Goal: Transaction & Acquisition: Purchase product/service

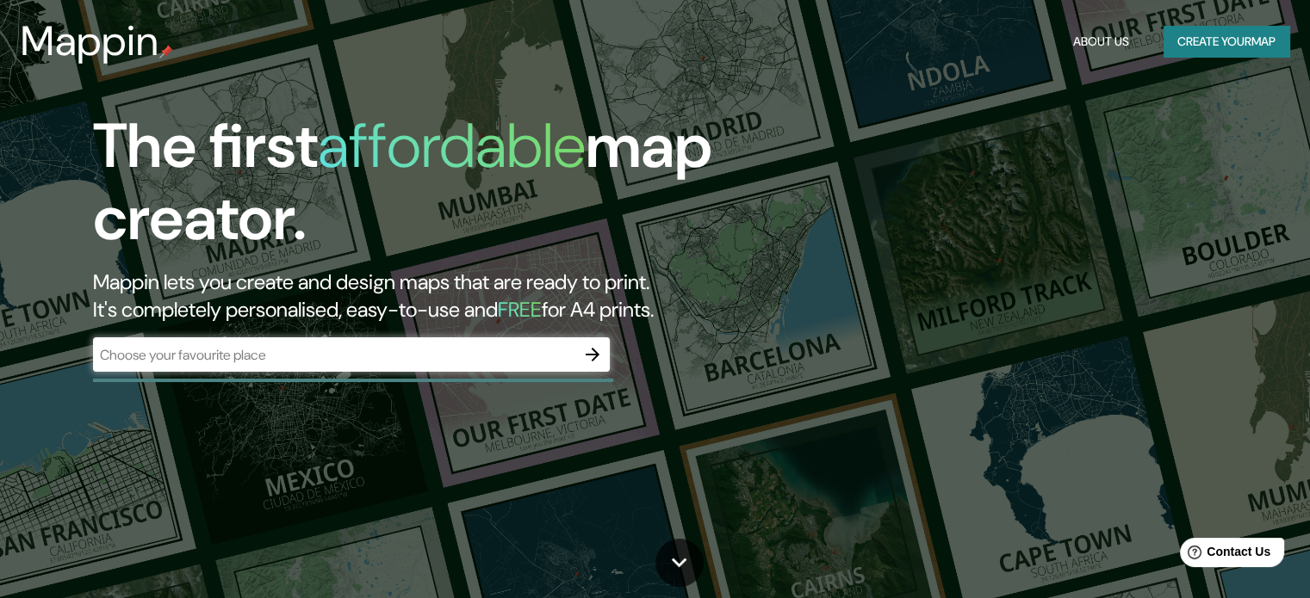
click at [267, 343] on div "​" at bounding box center [351, 355] width 517 height 34
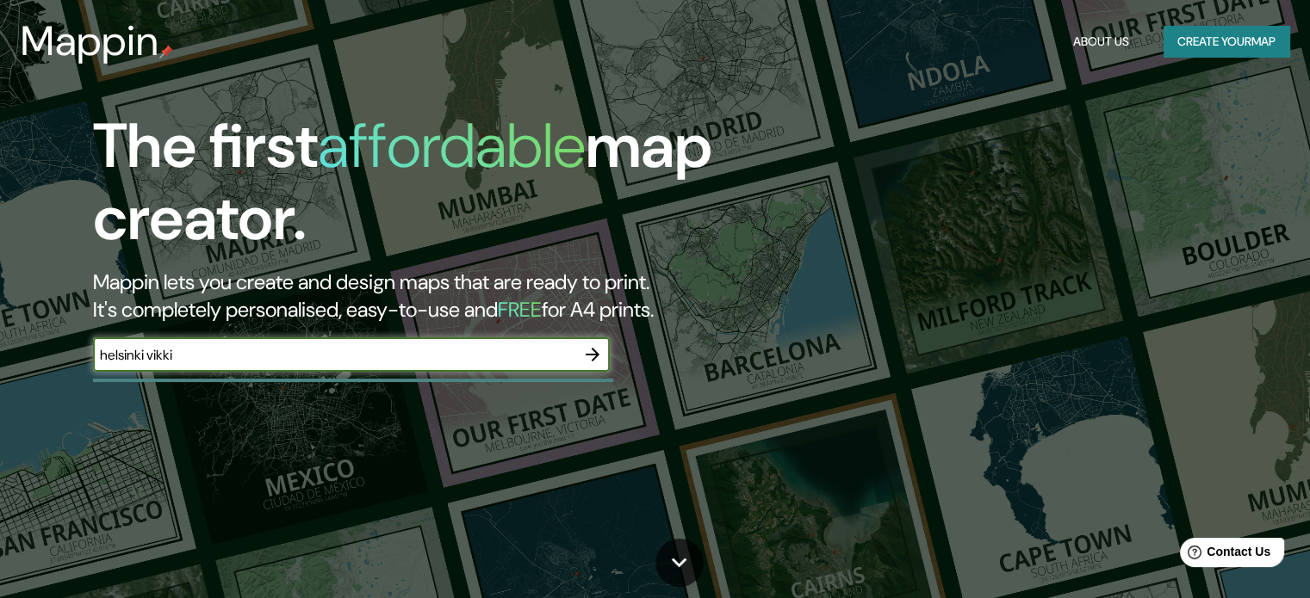
type input "helsinki vikki"
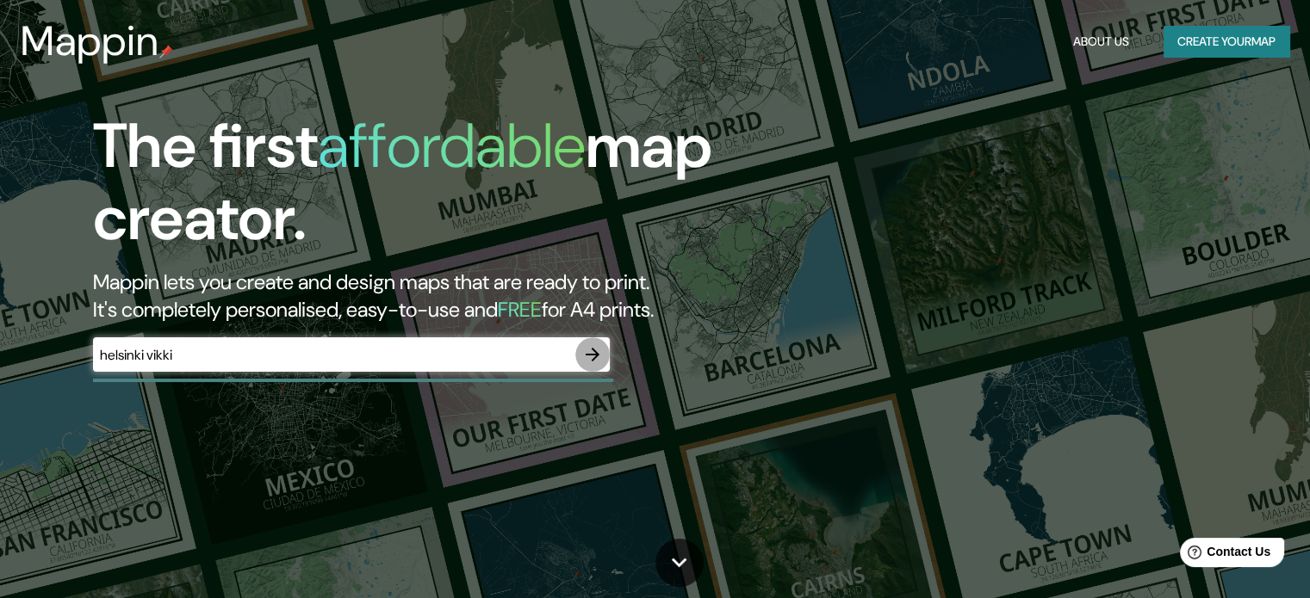
click at [595, 356] on icon "button" at bounding box center [593, 355] width 14 height 14
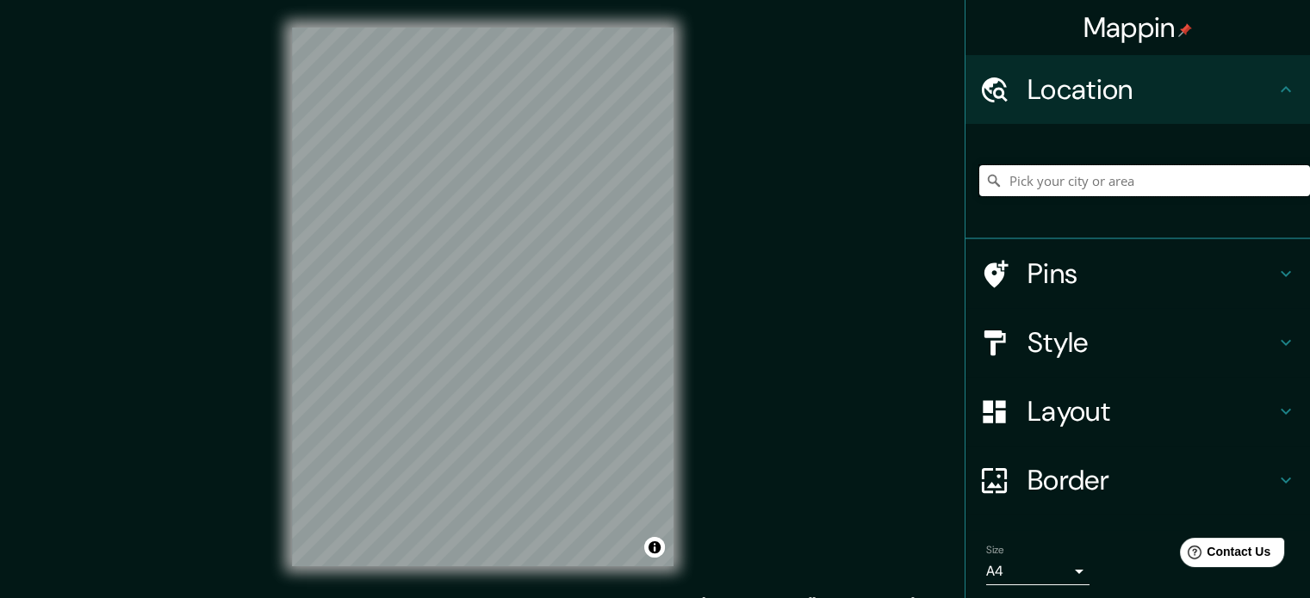
click at [1167, 183] on input "Pick your city or area" at bounding box center [1144, 180] width 331 height 31
type input "v"
type input "k"
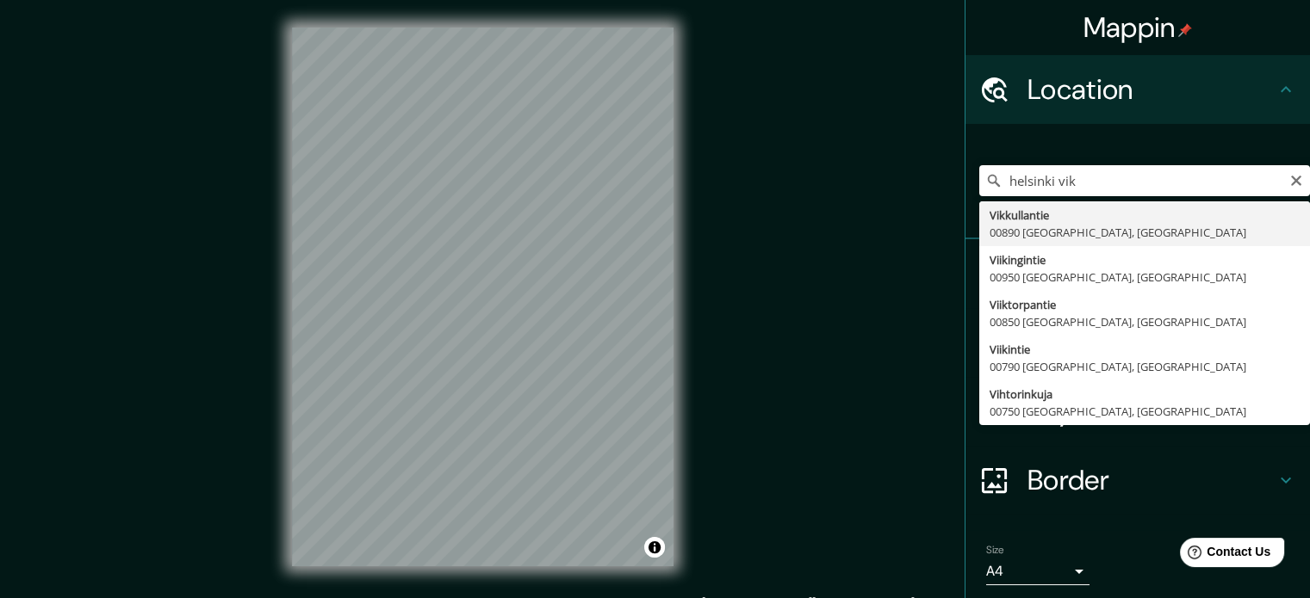
type input "Vikkullantie, 00890 [GEOGRAPHIC_DATA], [GEOGRAPHIC_DATA]"
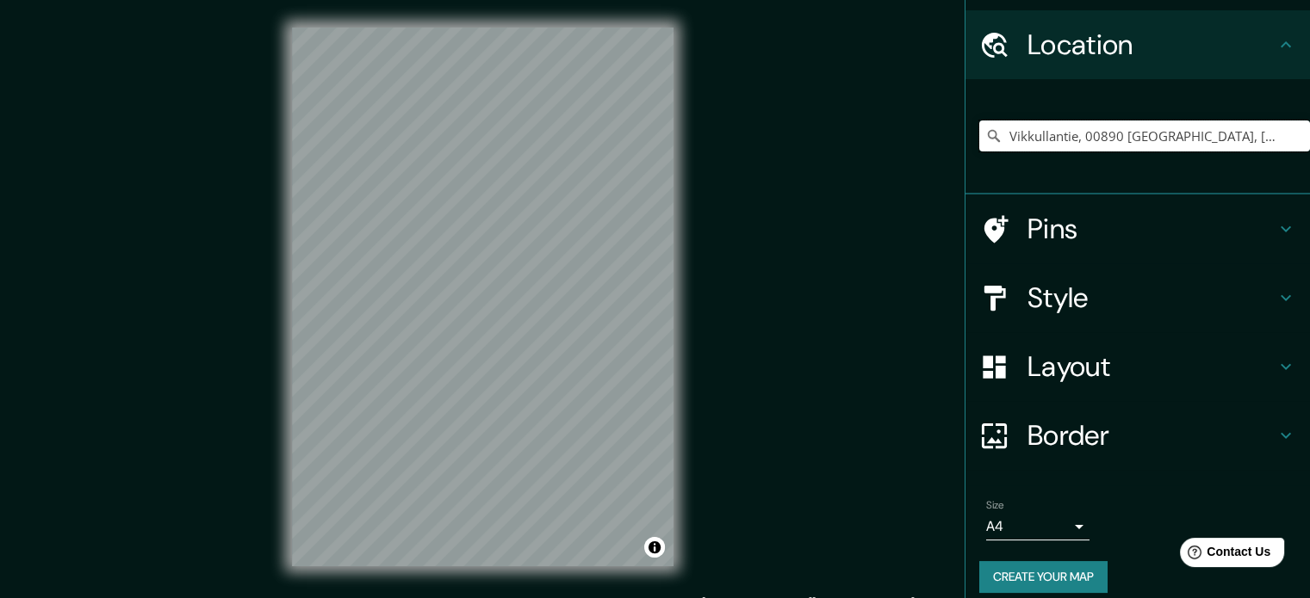
scroll to position [59, 0]
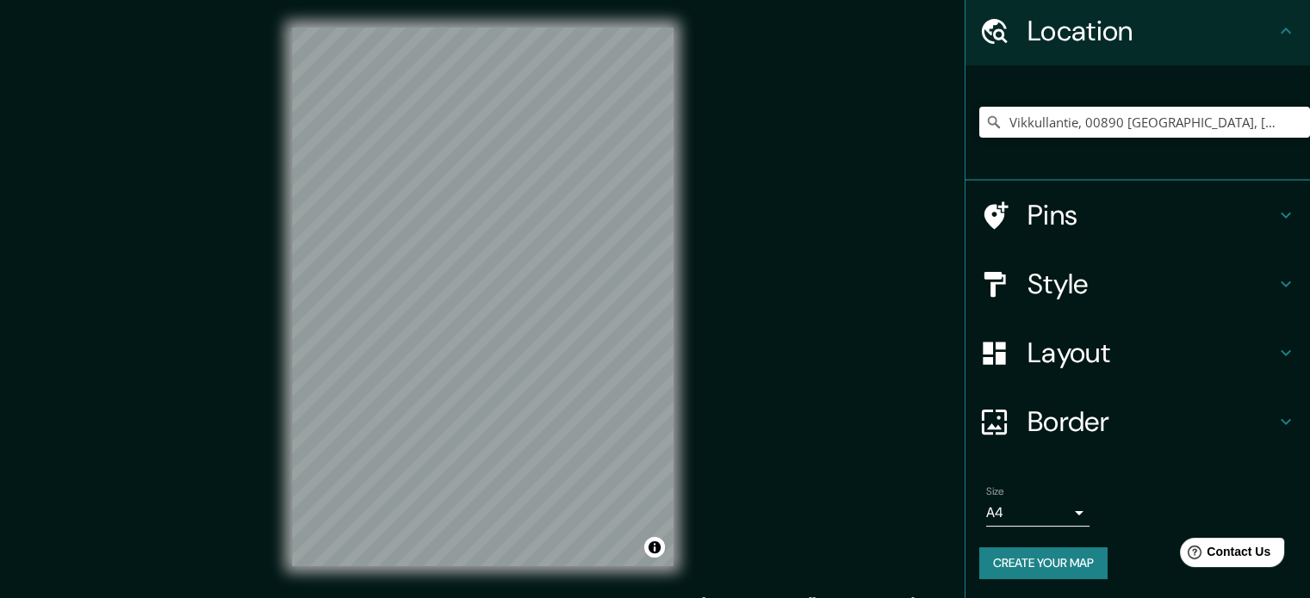
click at [1078, 269] on h4 "Style" at bounding box center [1151, 284] width 248 height 34
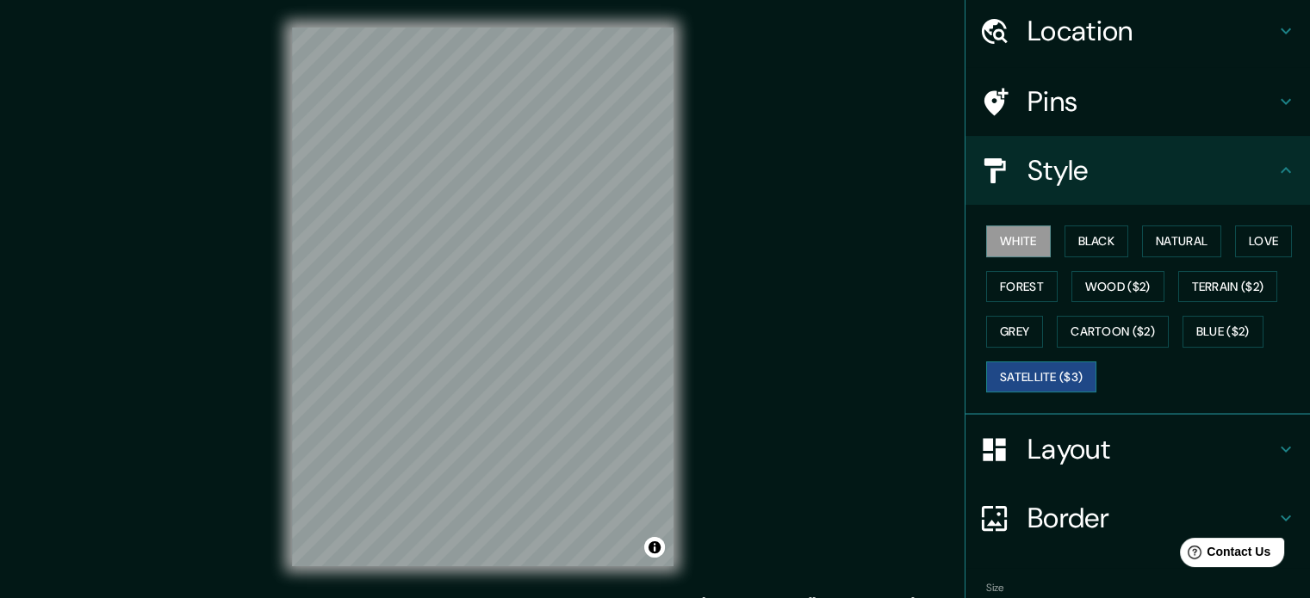
click at [1026, 366] on button "Satellite ($3)" at bounding box center [1041, 378] width 110 height 32
click at [693, 245] on div "© Mapbox © OpenStreetMap Improve this map © Maxar" at bounding box center [482, 297] width 437 height 594
click at [1013, 232] on button "White" at bounding box center [1018, 242] width 65 height 32
click at [1064, 233] on button "Black" at bounding box center [1096, 242] width 65 height 32
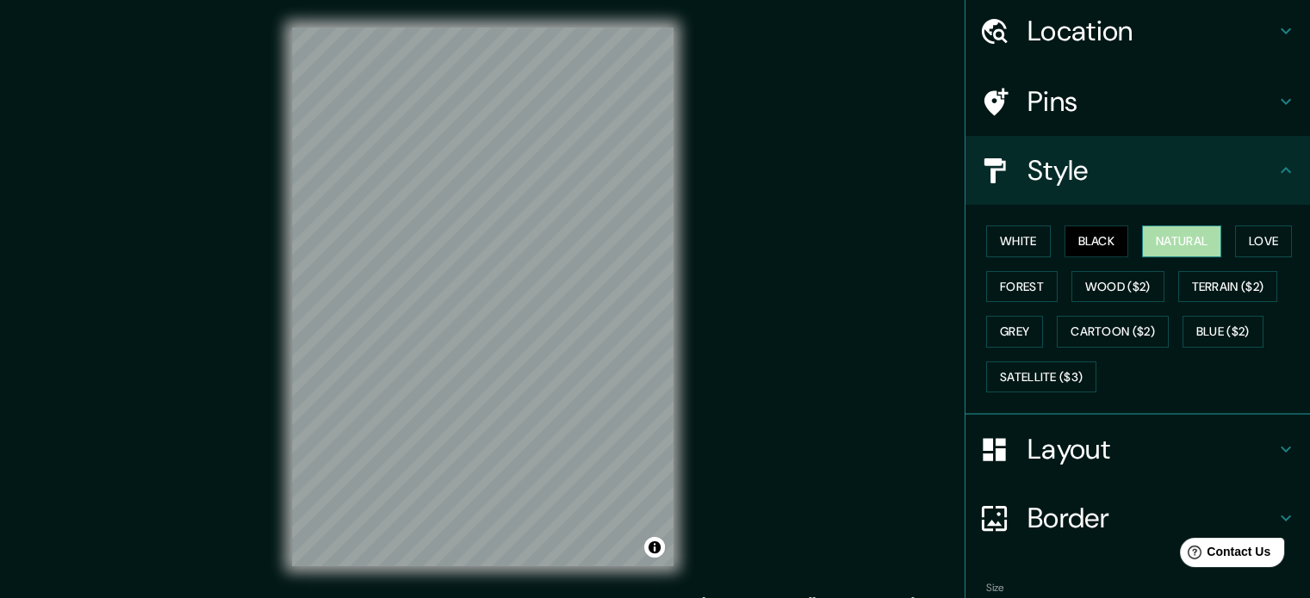
click at [1142, 240] on button "Natural" at bounding box center [1181, 242] width 79 height 32
click at [1274, 233] on button "Love" at bounding box center [1263, 242] width 57 height 32
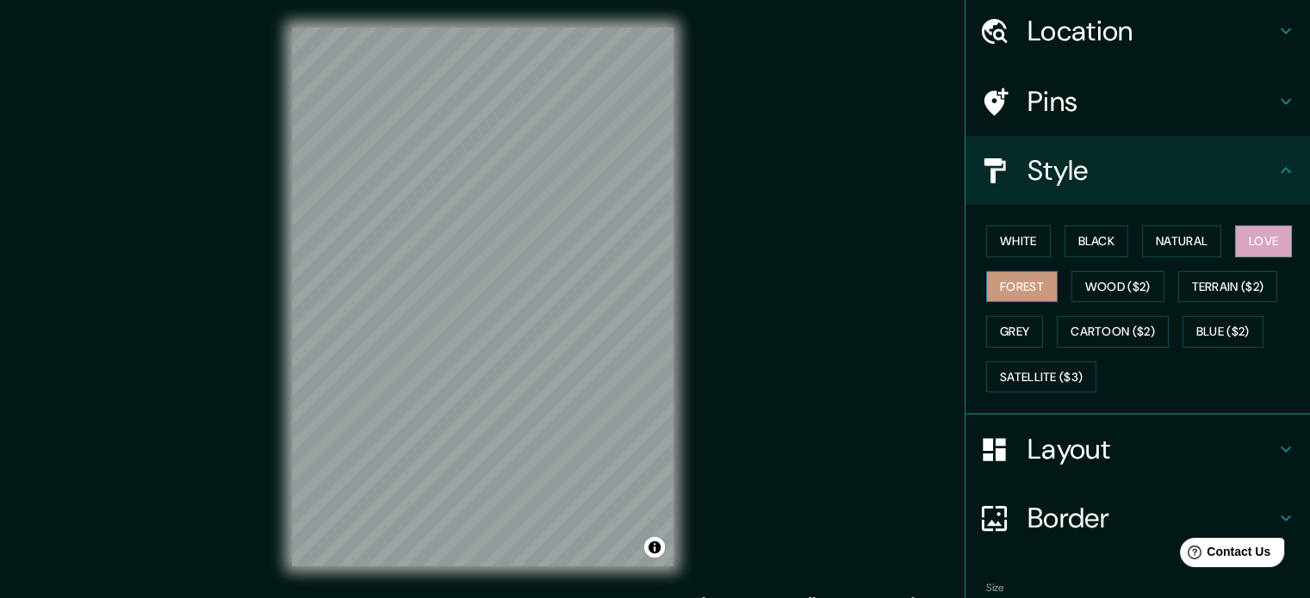
click at [1020, 287] on button "Forest" at bounding box center [1021, 287] width 71 height 32
click at [1000, 327] on button "Grey" at bounding box center [1014, 332] width 57 height 32
click at [285, 237] on div "© Mapbox © OpenStreetMap Improve this map" at bounding box center [482, 297] width 437 height 594
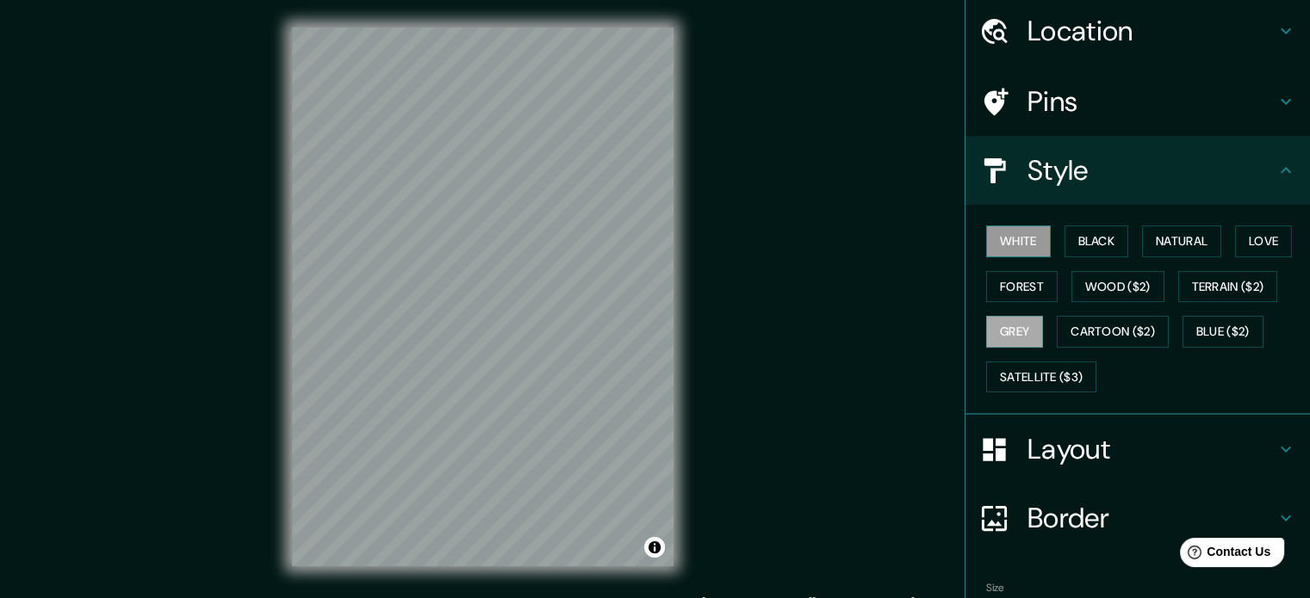
click at [1002, 233] on button "White" at bounding box center [1018, 242] width 65 height 32
click at [1070, 231] on button "Black" at bounding box center [1096, 242] width 65 height 32
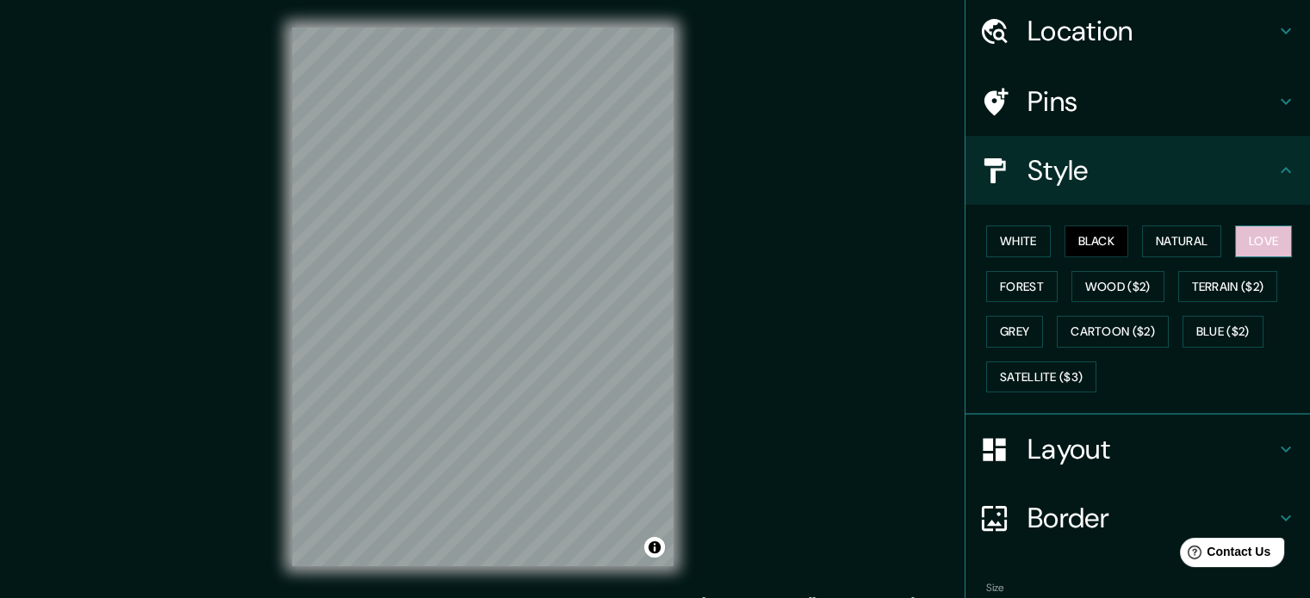
click at [1274, 238] on button "Love" at bounding box center [1263, 242] width 57 height 32
click at [1006, 335] on button "Grey" at bounding box center [1014, 332] width 57 height 32
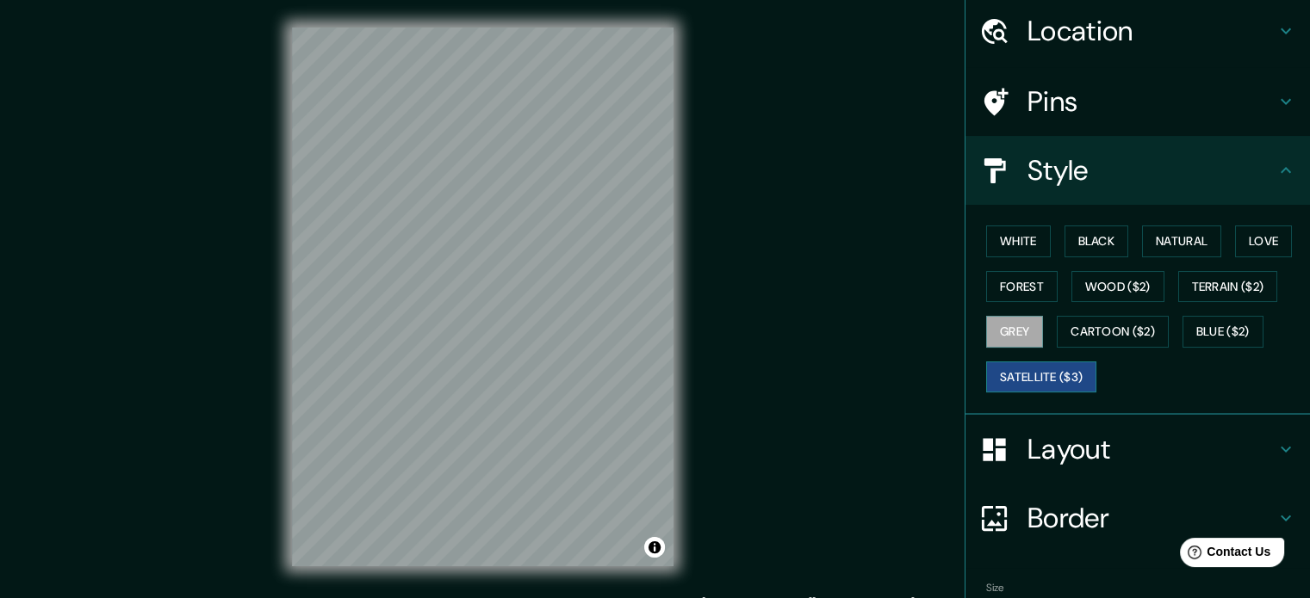
click at [1061, 364] on button "Satellite ($3)" at bounding box center [1041, 378] width 110 height 32
click at [1009, 226] on button "White" at bounding box center [1018, 242] width 65 height 32
click at [1040, 363] on button "Satellite ($3)" at bounding box center [1041, 378] width 110 height 32
click at [1014, 239] on button "White" at bounding box center [1018, 242] width 65 height 32
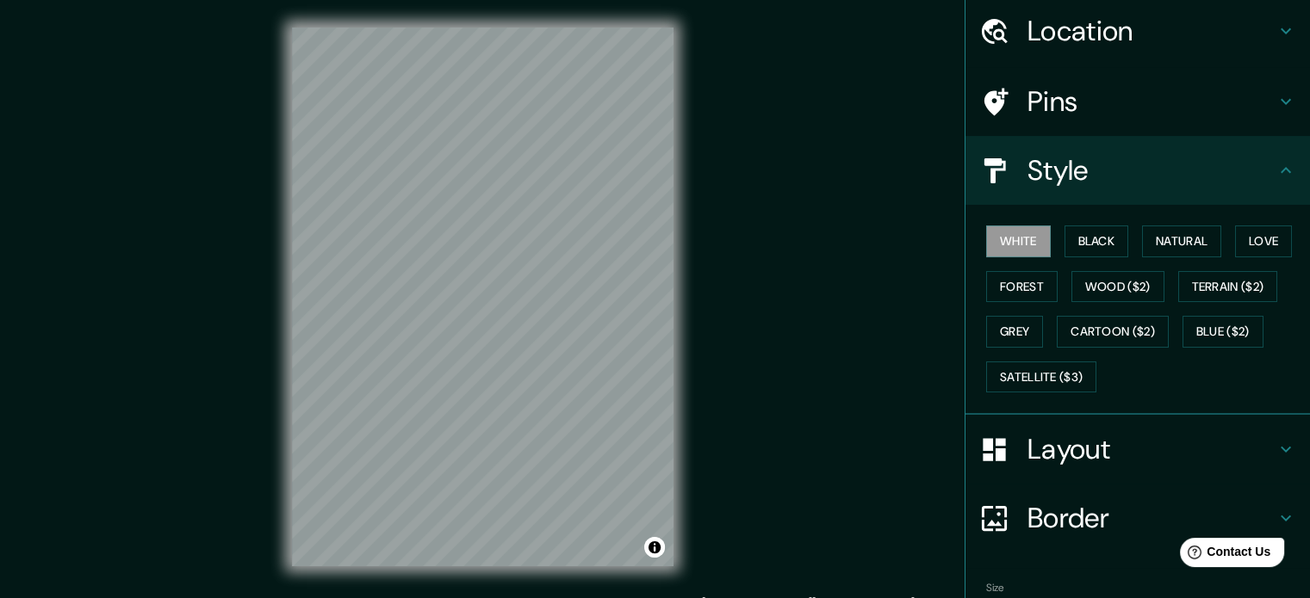
click at [1027, 442] on h4 "Layout" at bounding box center [1151, 449] width 248 height 34
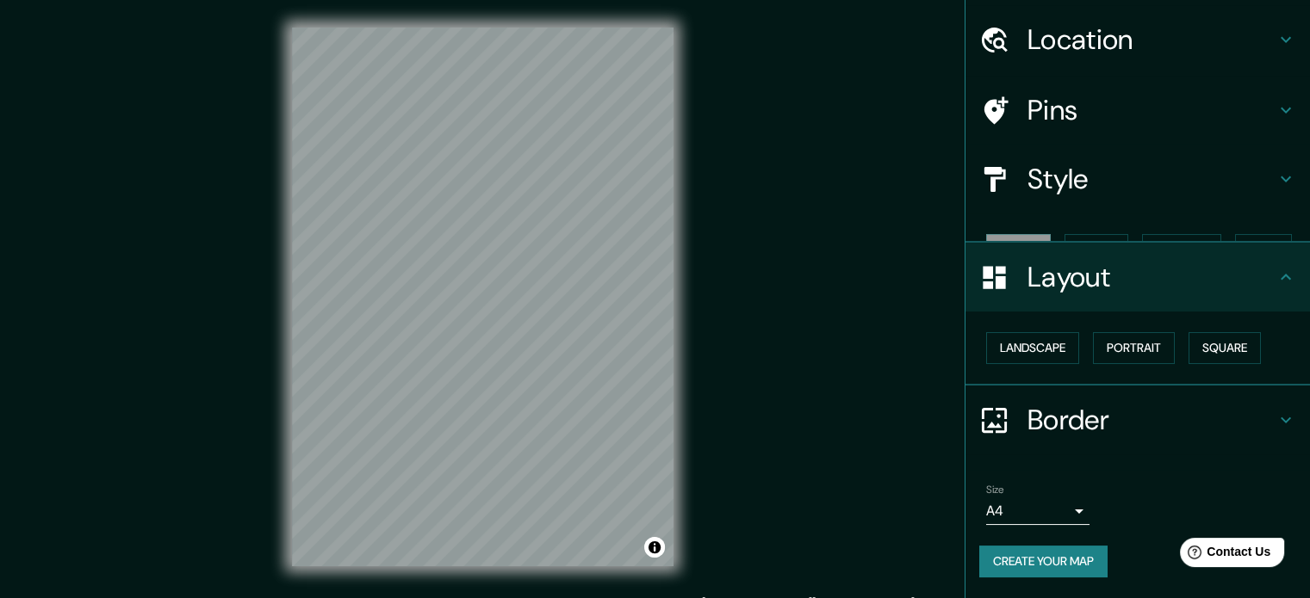
scroll to position [19, 0]
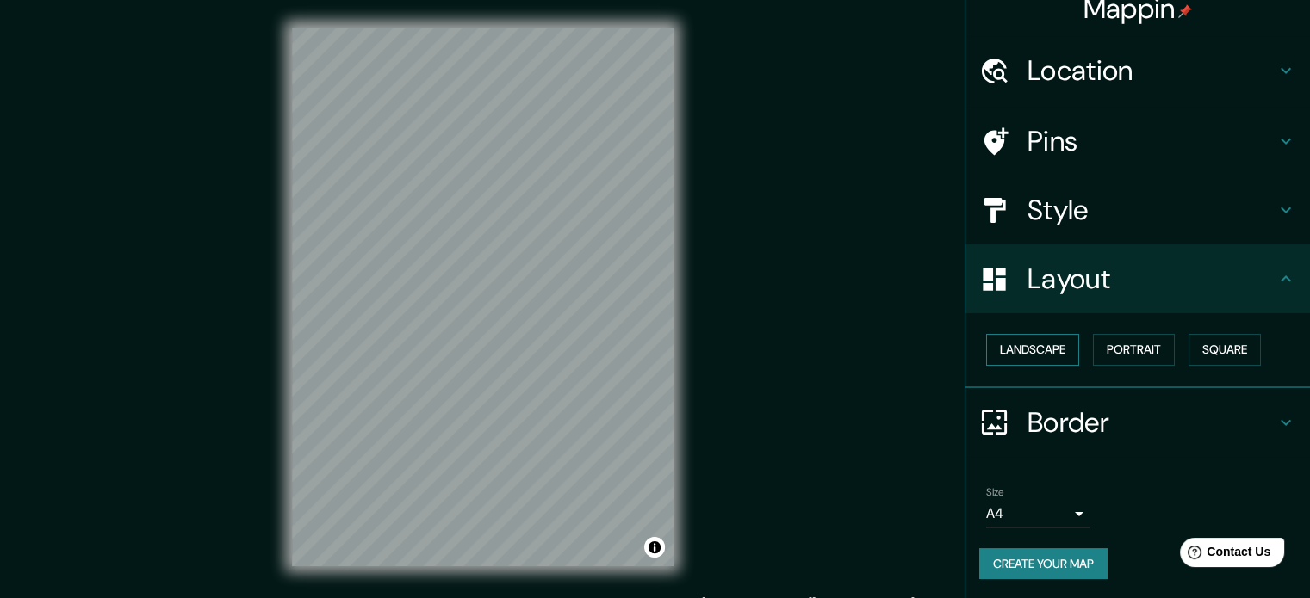
click at [1021, 350] on button "Landscape" at bounding box center [1032, 350] width 93 height 32
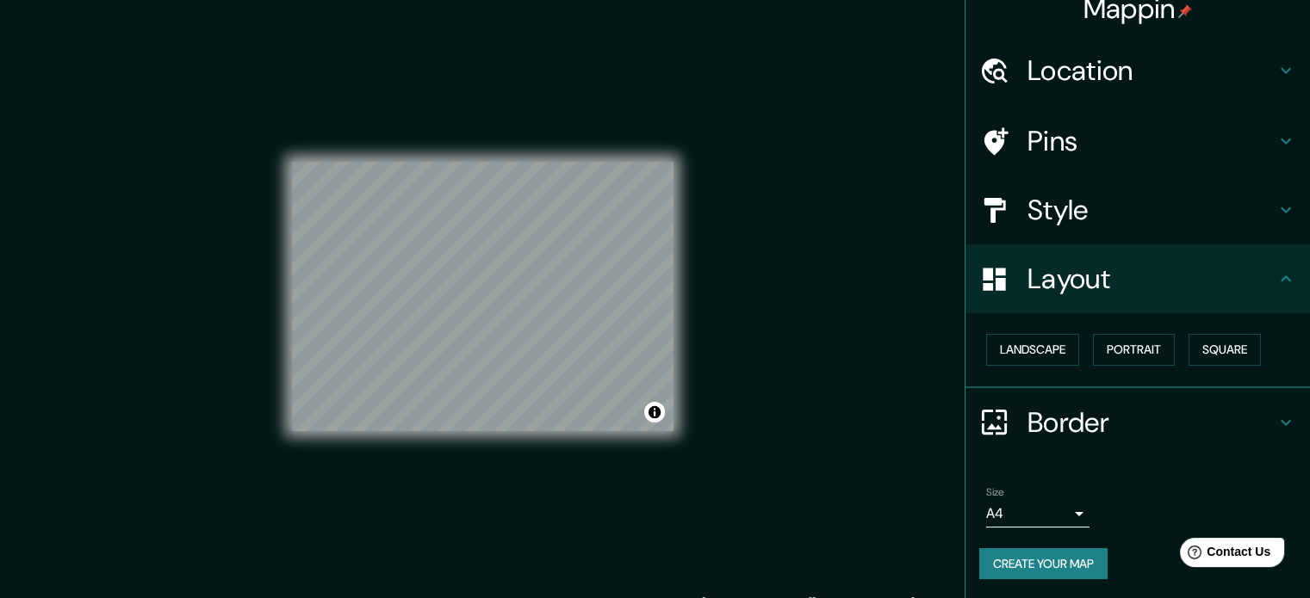
scroll to position [22, 0]
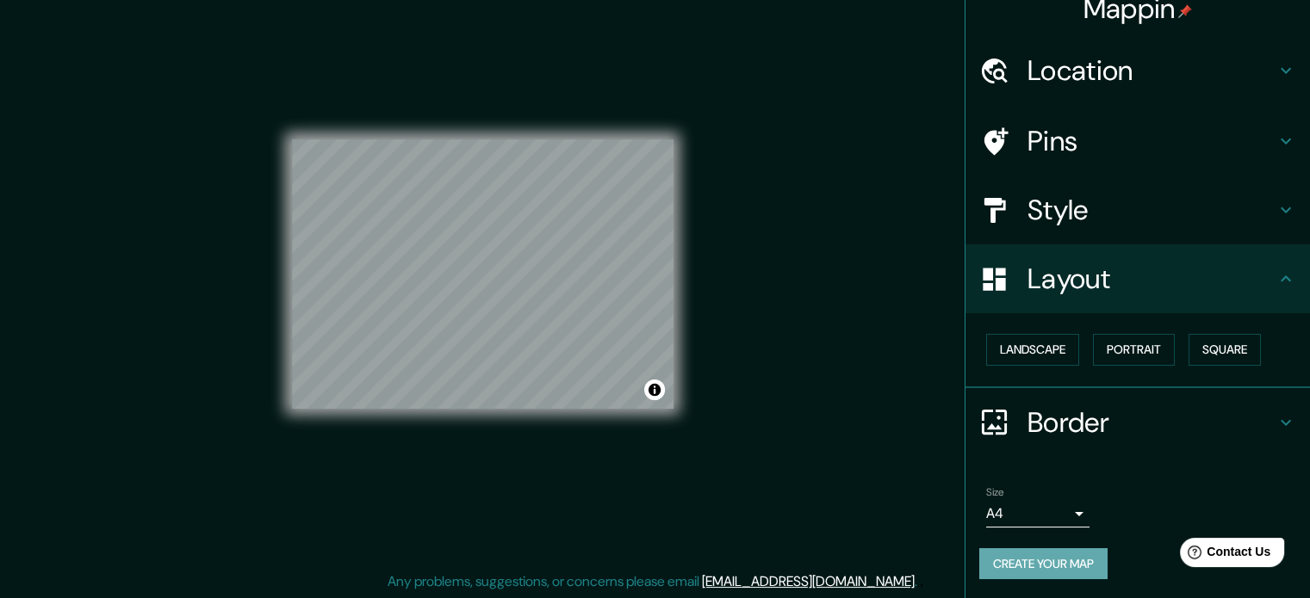
click at [1032, 551] on button "Create your map" at bounding box center [1043, 565] width 128 height 32
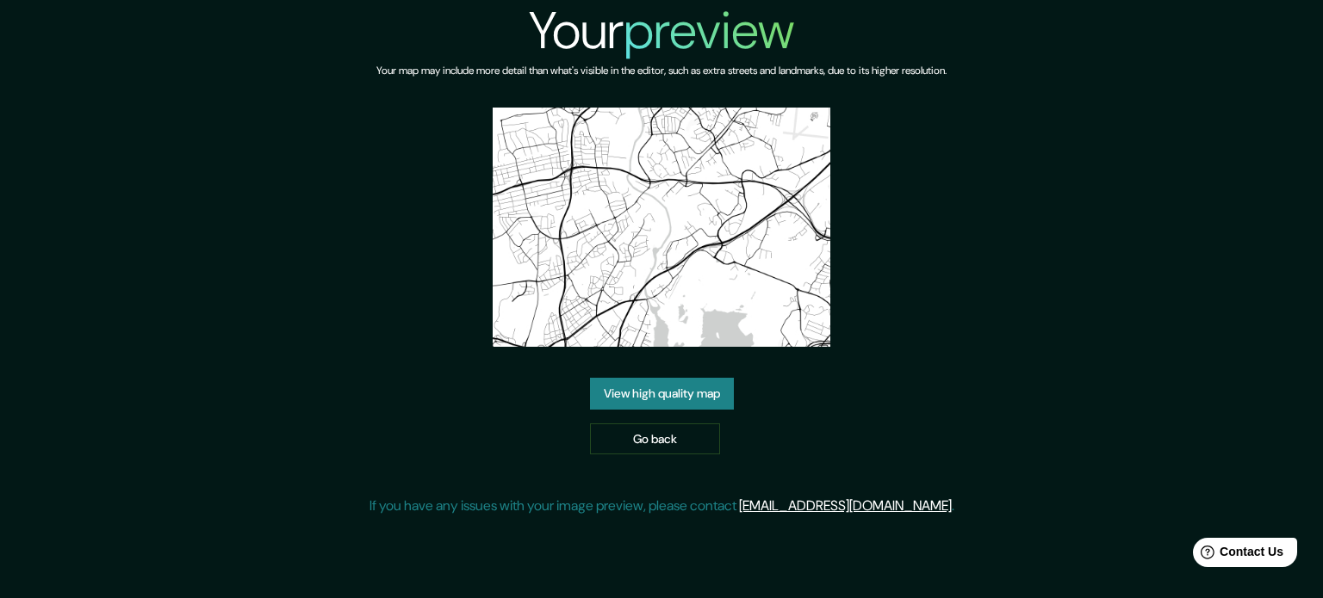
click at [601, 394] on link "View high quality map" at bounding box center [662, 394] width 144 height 32
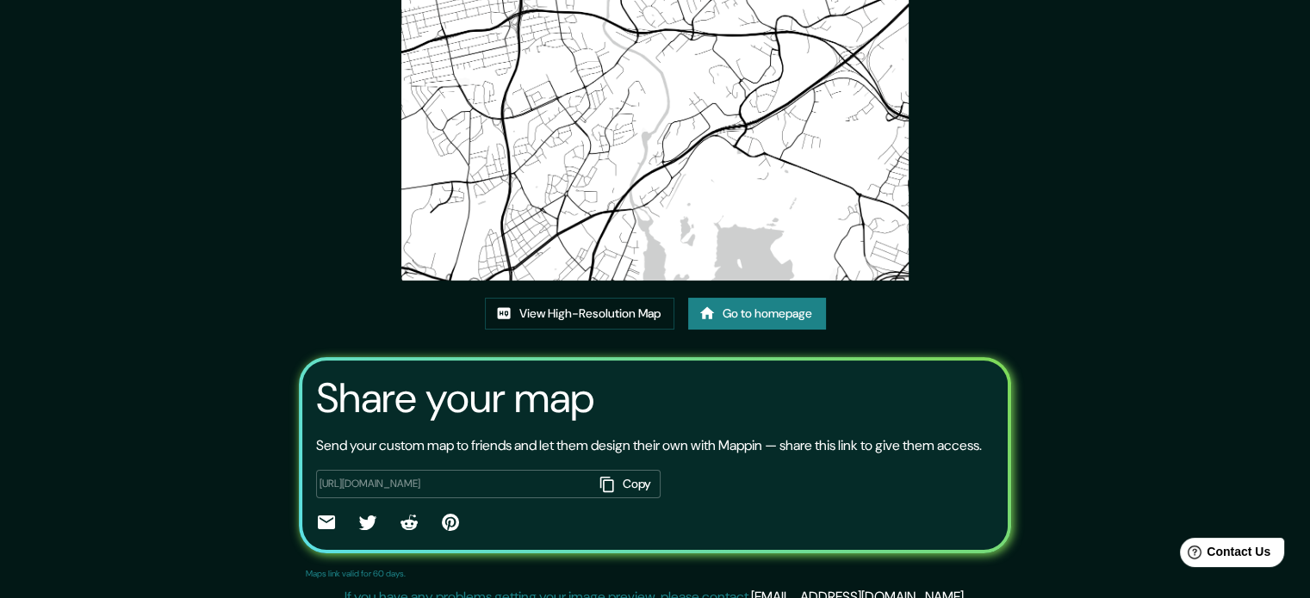
scroll to position [190, 0]
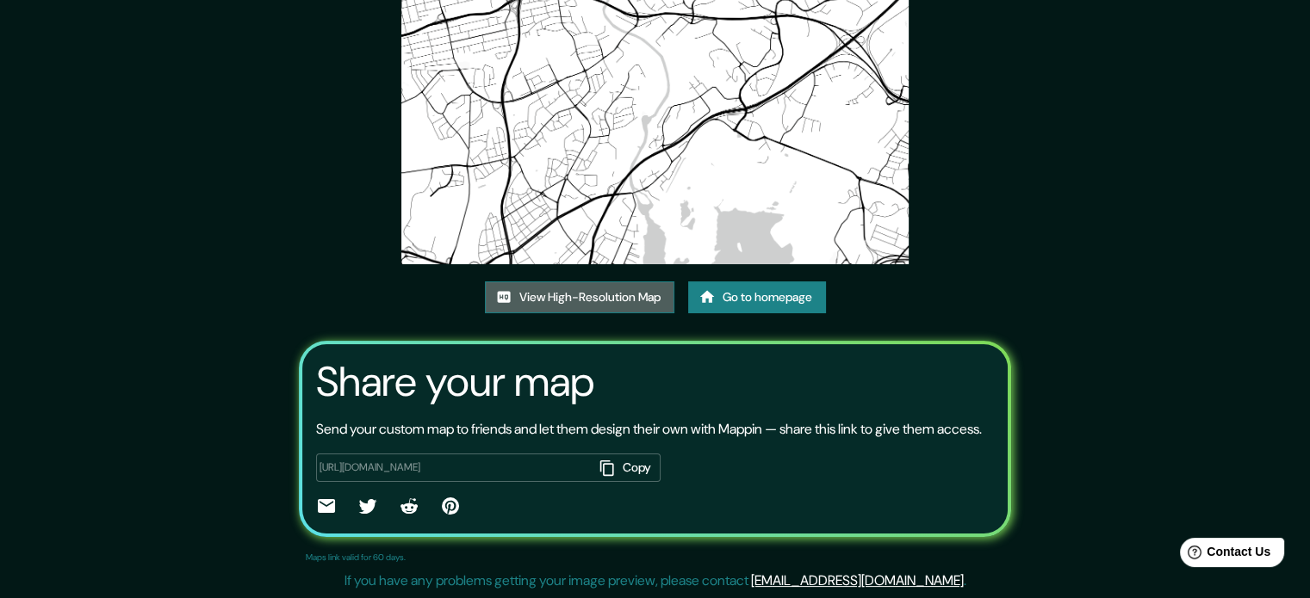
click at [583, 282] on link "View High-Resolution Map" at bounding box center [579, 298] width 189 height 32
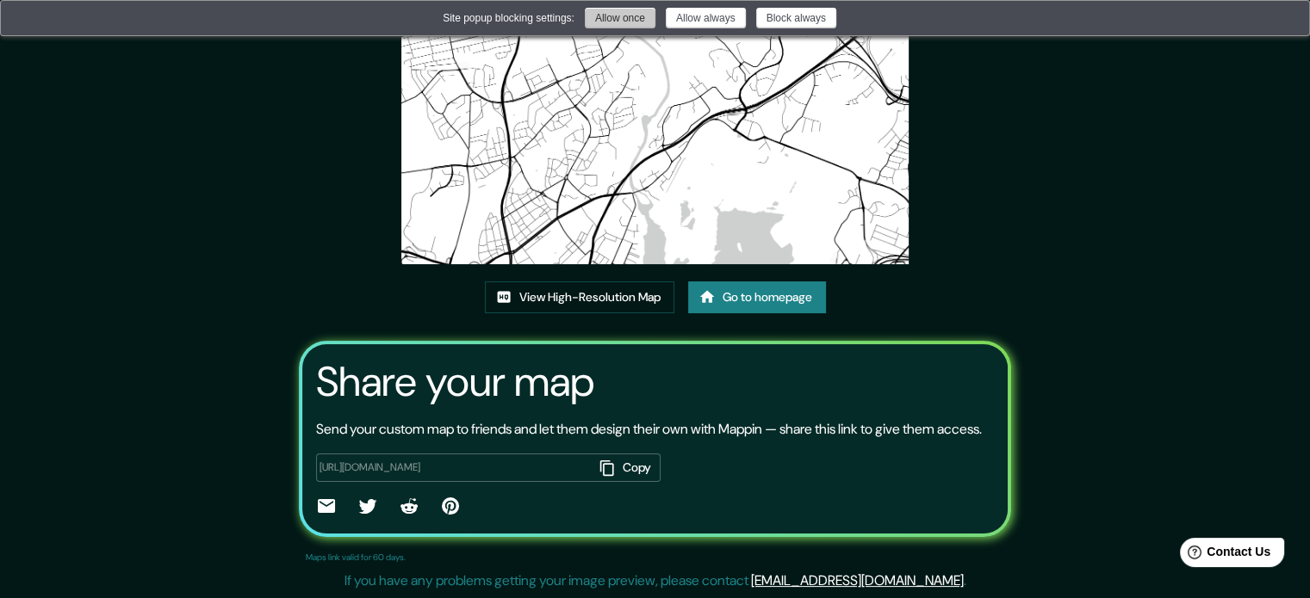
click at [631, 23] on button "Allow once" at bounding box center [620, 18] width 71 height 21
